Goal: Task Accomplishment & Management: Use online tool/utility

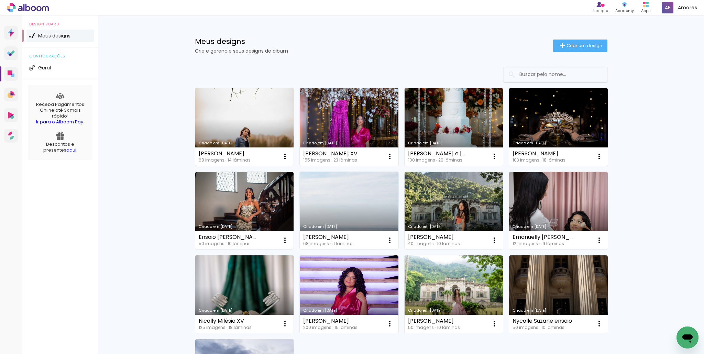
click at [145, 117] on div "Meus designs Crie e gerencie seus designs de álbum Criar um design Criado em 04…" at bounding box center [401, 247] width 606 height 465
click at [223, 134] on link "Criado em [DATE]" at bounding box center [244, 127] width 99 height 78
